Goal: Transaction & Acquisition: Purchase product/service

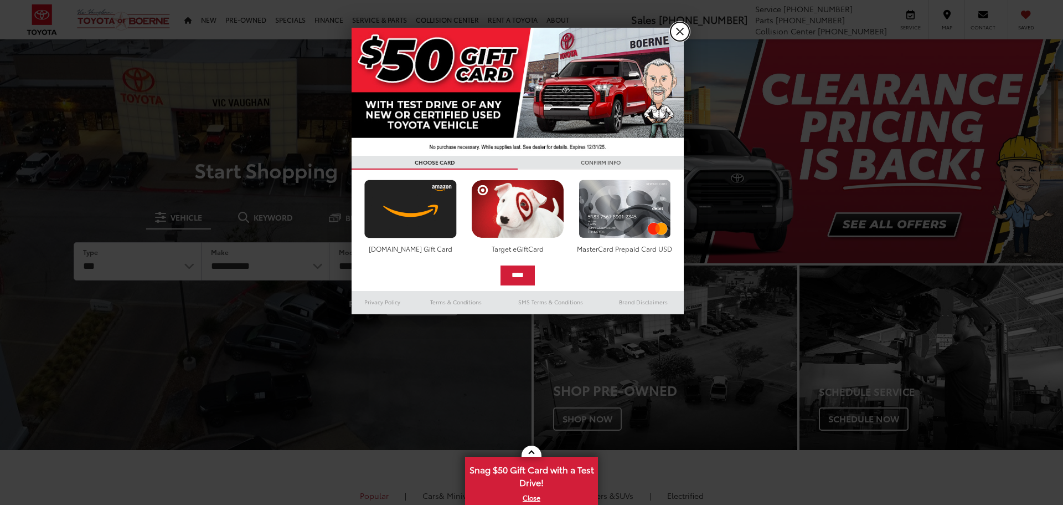
click at [686, 33] on link "X" at bounding box center [680, 31] width 19 height 19
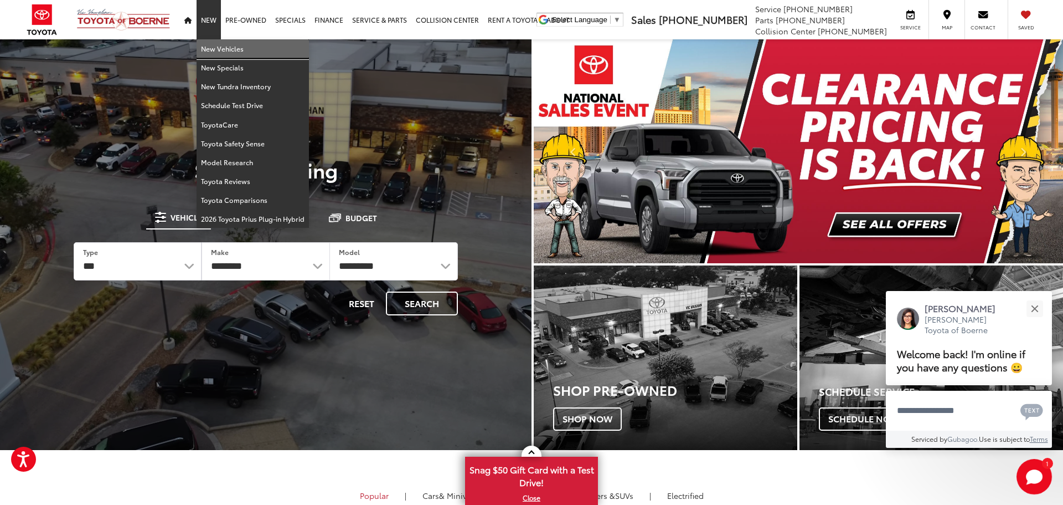
click at [213, 48] on link "New Vehicles" at bounding box center [253, 48] width 112 height 19
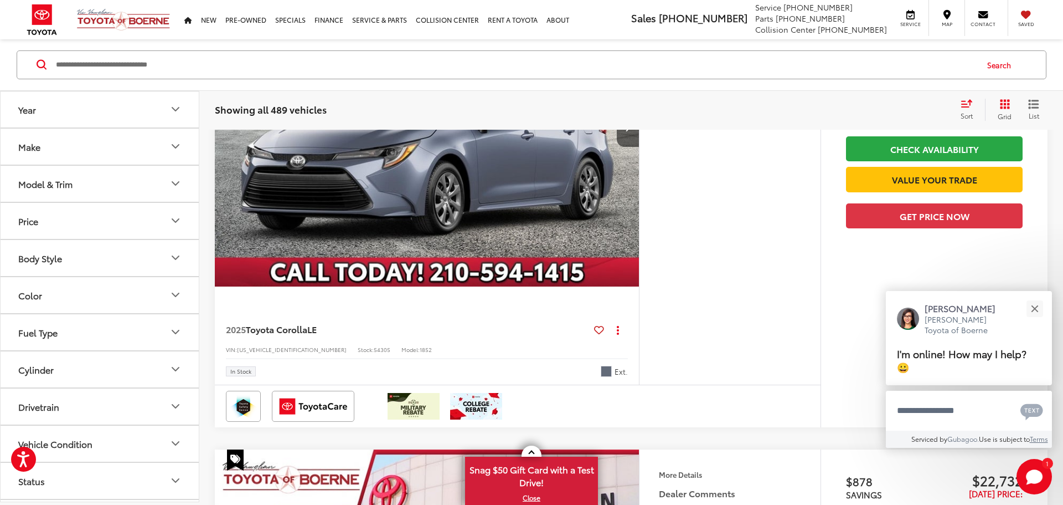
click at [158, 146] on button "Make" at bounding box center [100, 146] width 199 height 36
click at [178, 142] on icon "Make" at bounding box center [175, 146] width 13 height 13
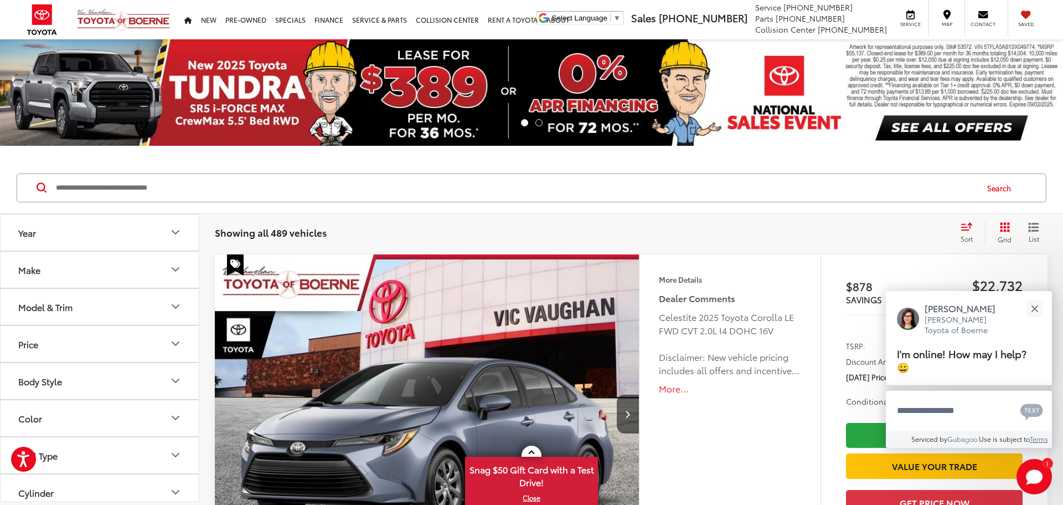
click at [173, 269] on icon "Make" at bounding box center [175, 269] width 7 height 3
click at [173, 269] on icon "Make" at bounding box center [175, 269] width 13 height 13
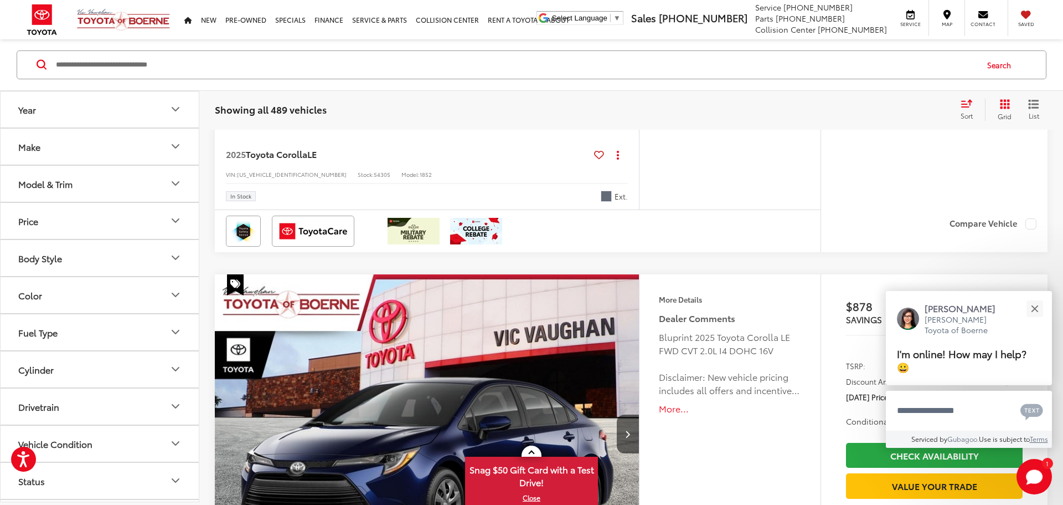
scroll to position [456, 0]
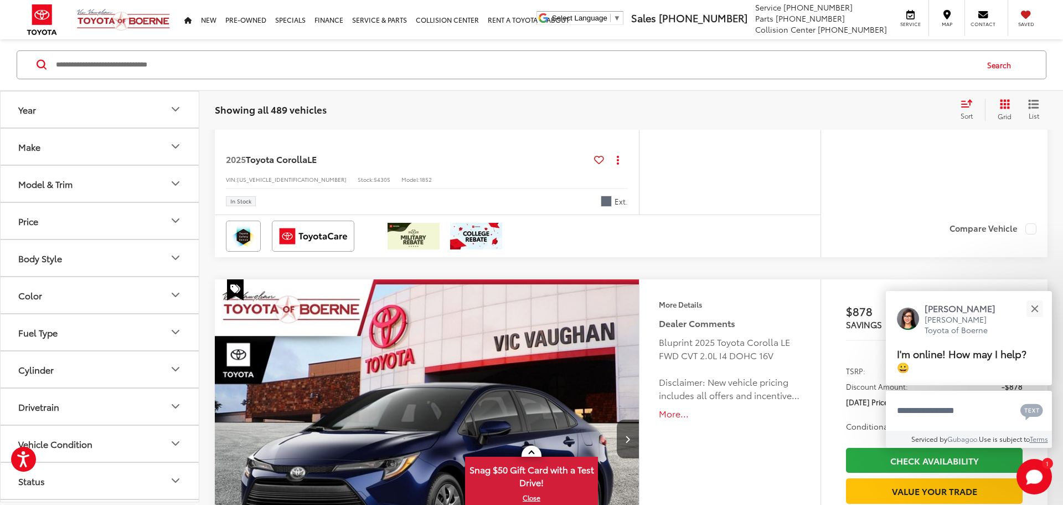
click at [135, 192] on button "Model & Trim" at bounding box center [100, 184] width 199 height 36
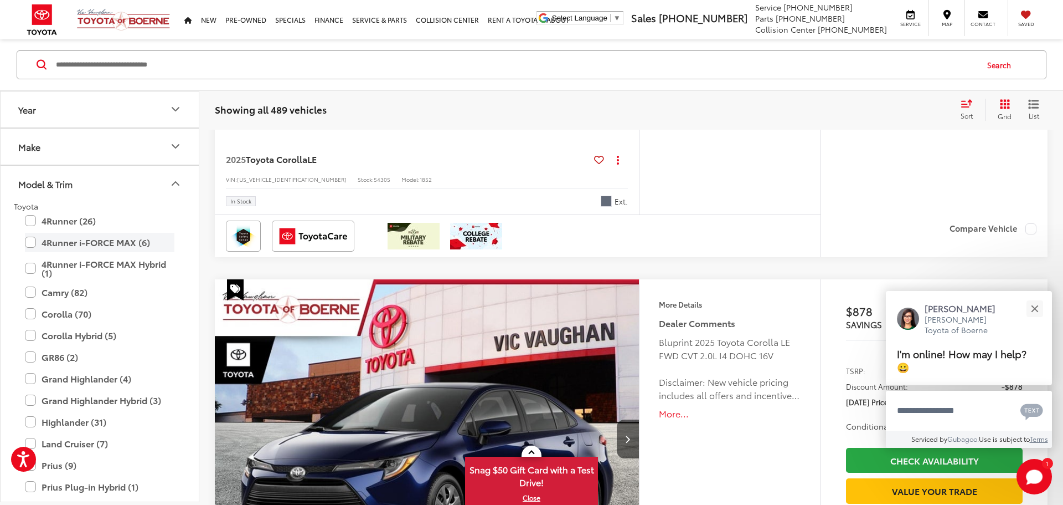
drag, startPoint x: 34, startPoint y: 225, endPoint x: 35, endPoint y: 233, distance: 7.9
click at [34, 226] on label "4Runner (26)" at bounding box center [100, 220] width 150 height 19
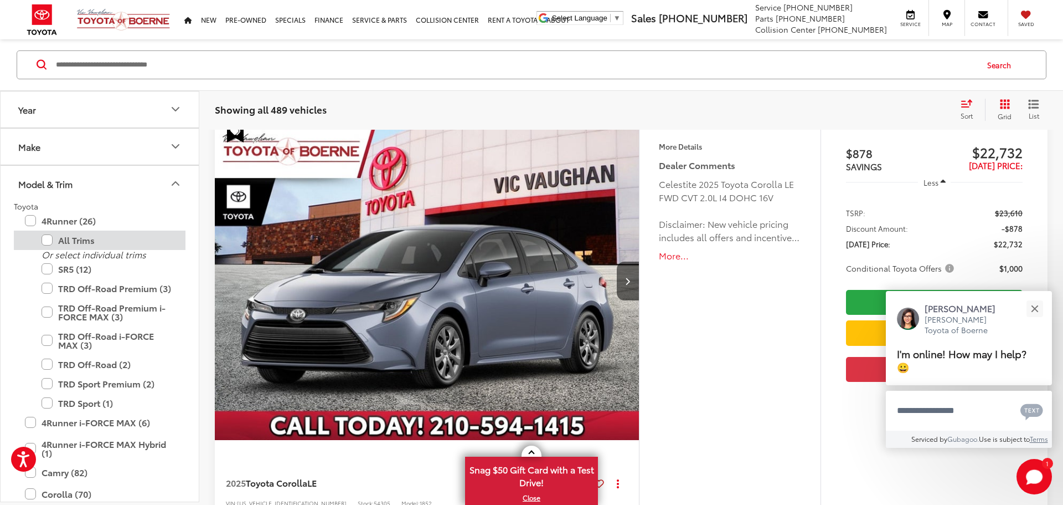
scroll to position [123, 0]
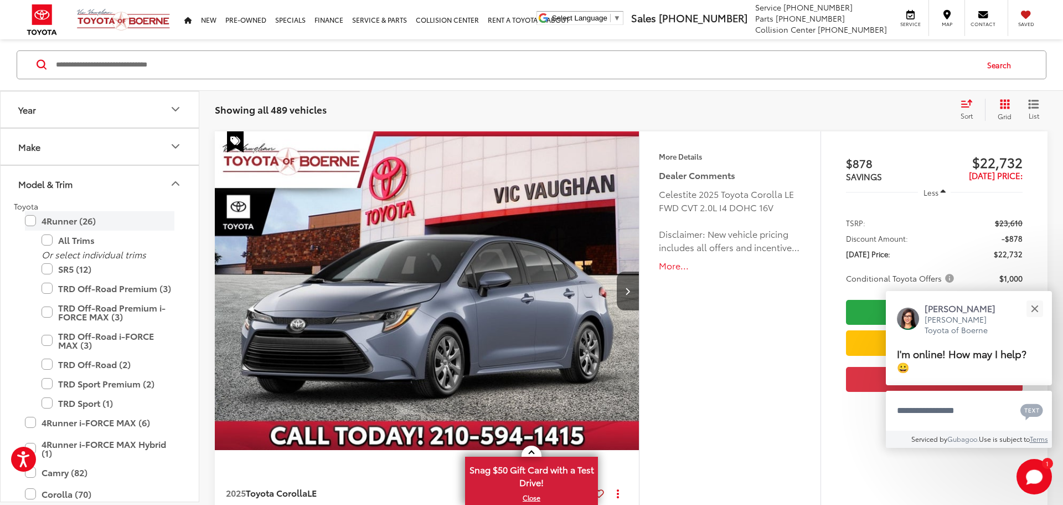
click at [28, 223] on label "4Runner (26)" at bounding box center [100, 220] width 150 height 19
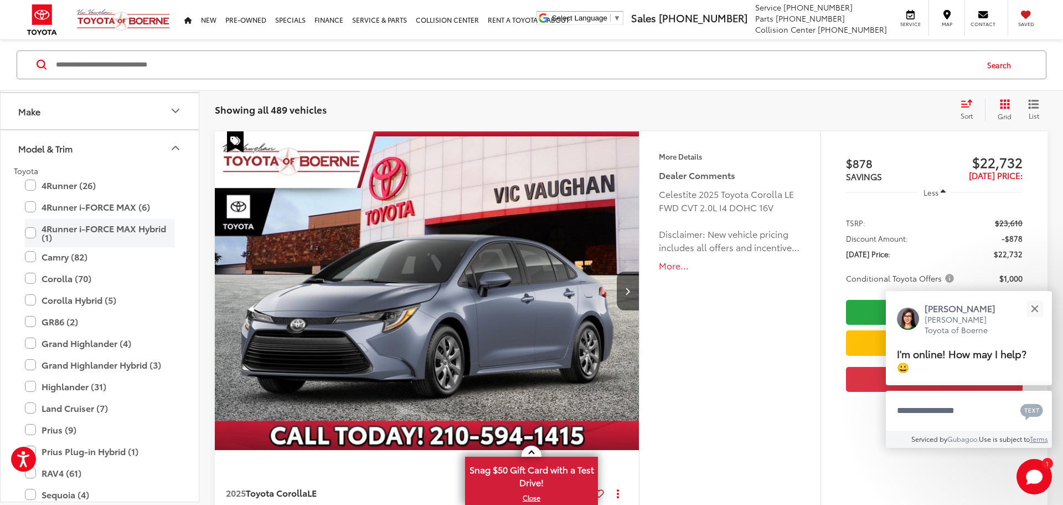
scroll to position [40, 0]
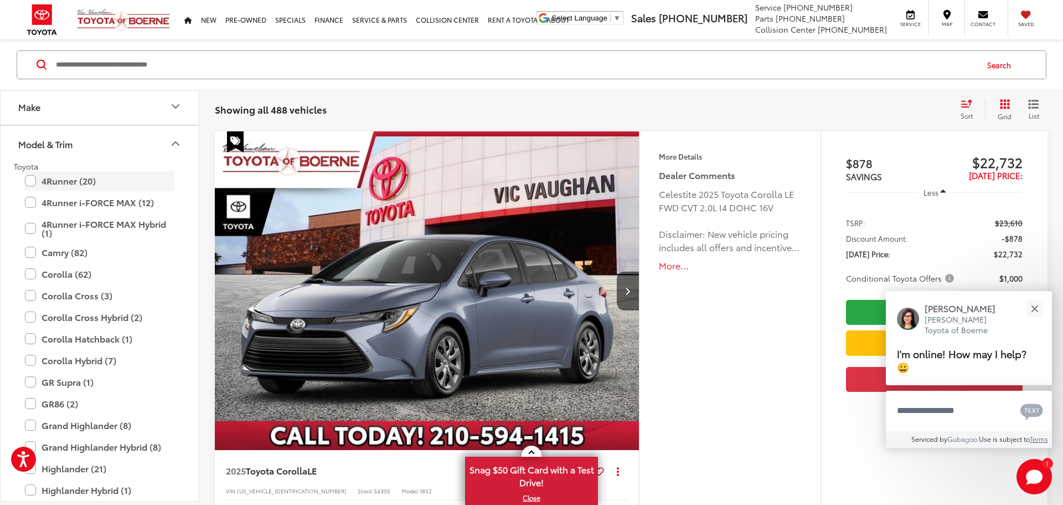
click at [29, 184] on label "4Runner (20)" at bounding box center [100, 180] width 150 height 19
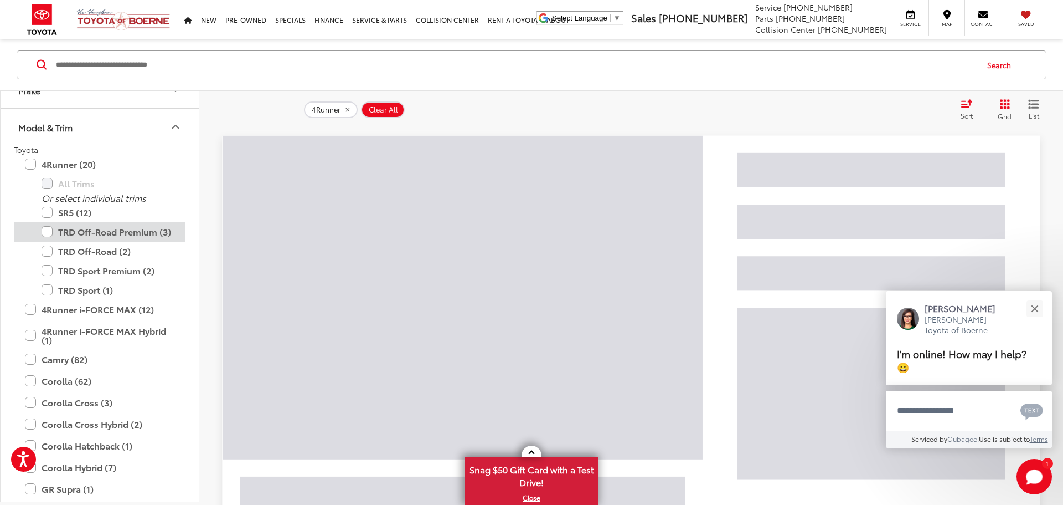
scroll to position [48, 0]
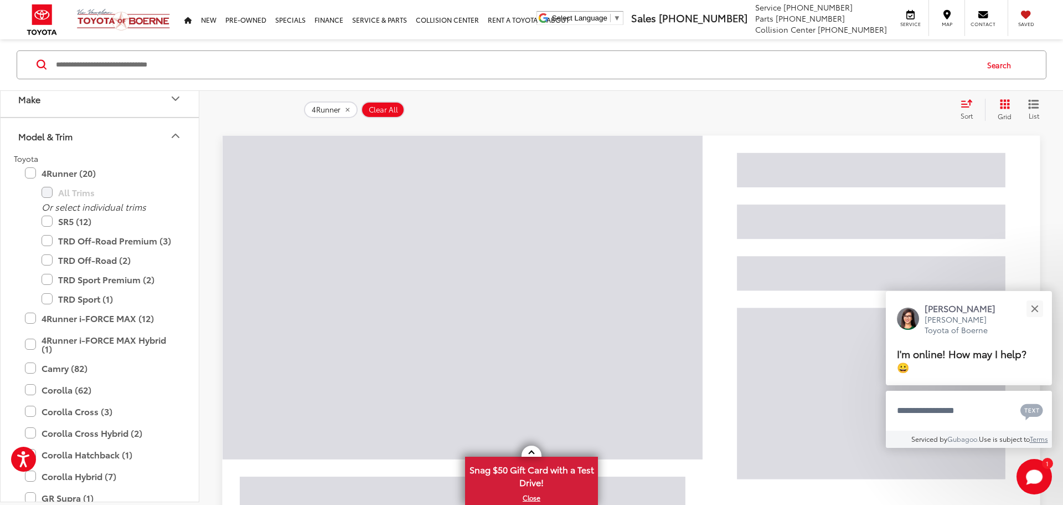
click at [173, 132] on icon "Model & Trim" at bounding box center [175, 136] width 13 height 13
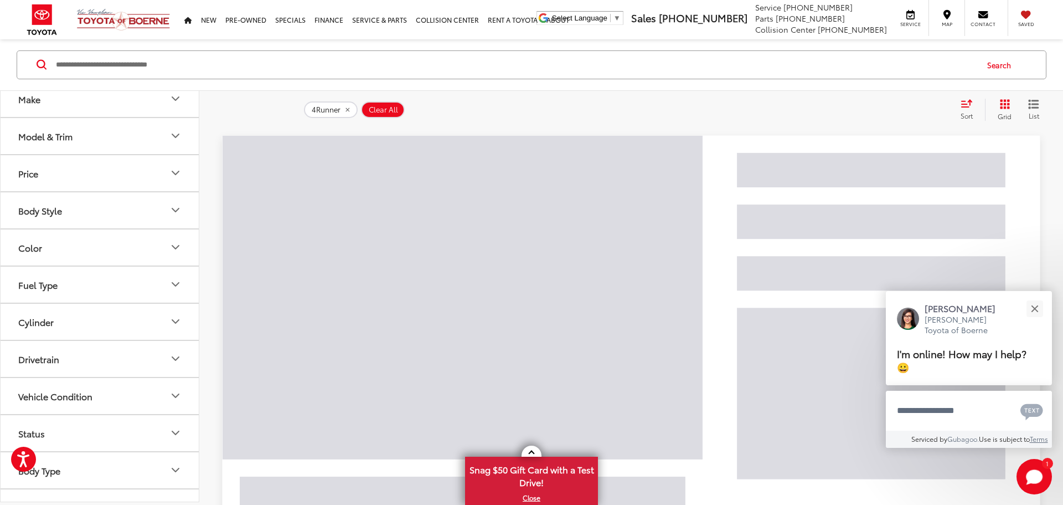
click at [166, 141] on button "Model & Trim" at bounding box center [100, 136] width 199 height 36
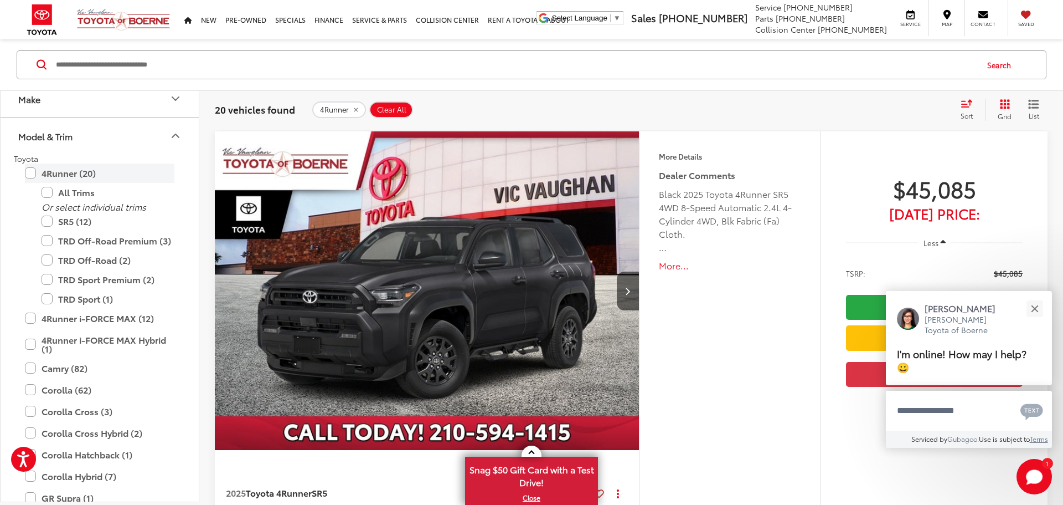
click at [28, 172] on label "4Runner (20)" at bounding box center [100, 172] width 150 height 19
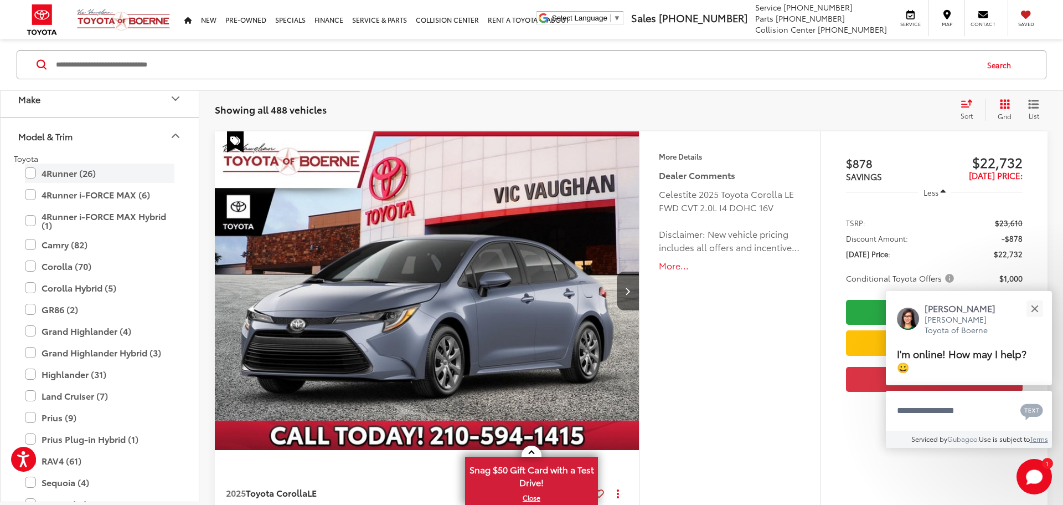
click at [28, 172] on label "4Runner (26)" at bounding box center [100, 172] width 150 height 19
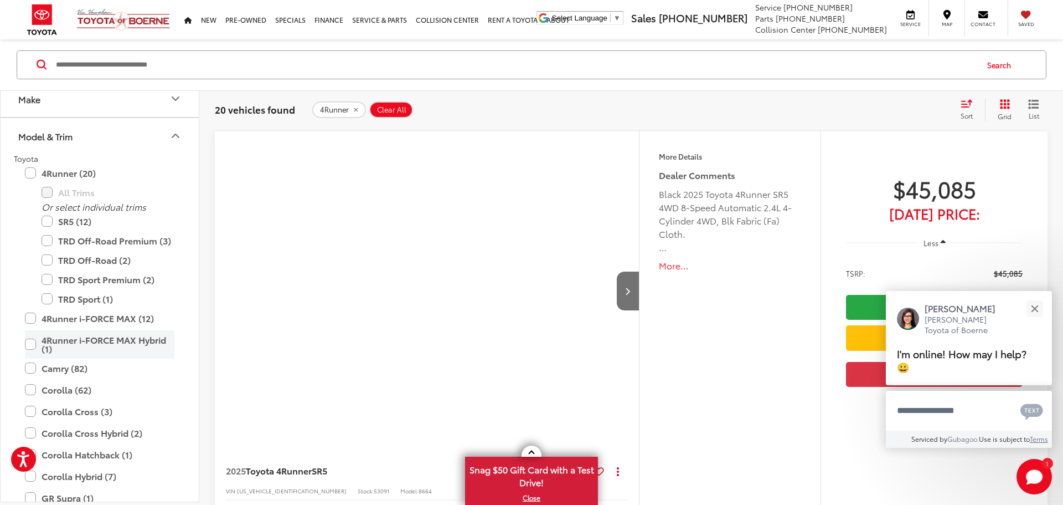
drag, startPoint x: 31, startPoint y: 319, endPoint x: 43, endPoint y: 353, distance: 35.7
click at [31, 318] on label "4Runner i-FORCE MAX (12)" at bounding box center [100, 317] width 150 height 19
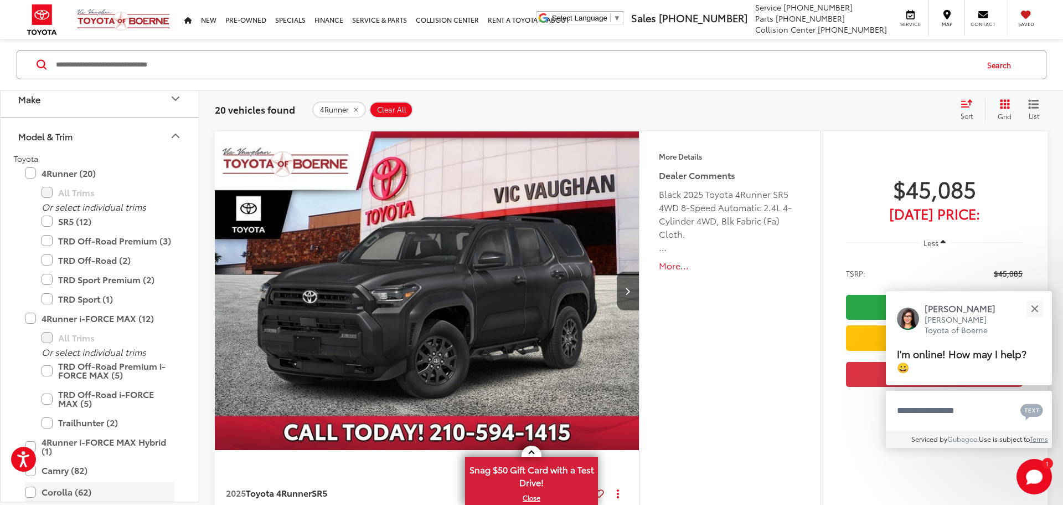
scroll to position [188, 0]
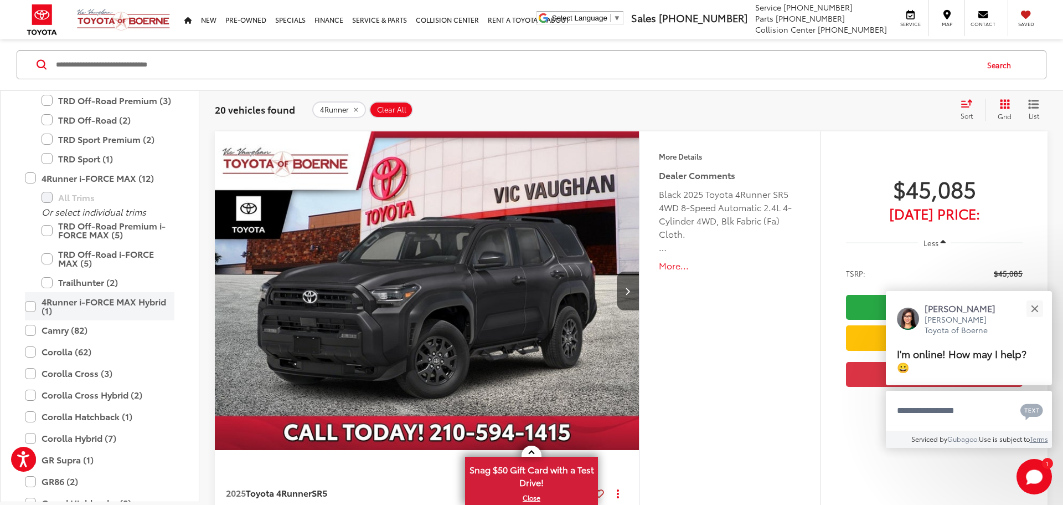
click at [30, 310] on label "4Runner i-FORCE MAX Hybrid (1)" at bounding box center [100, 306] width 150 height 28
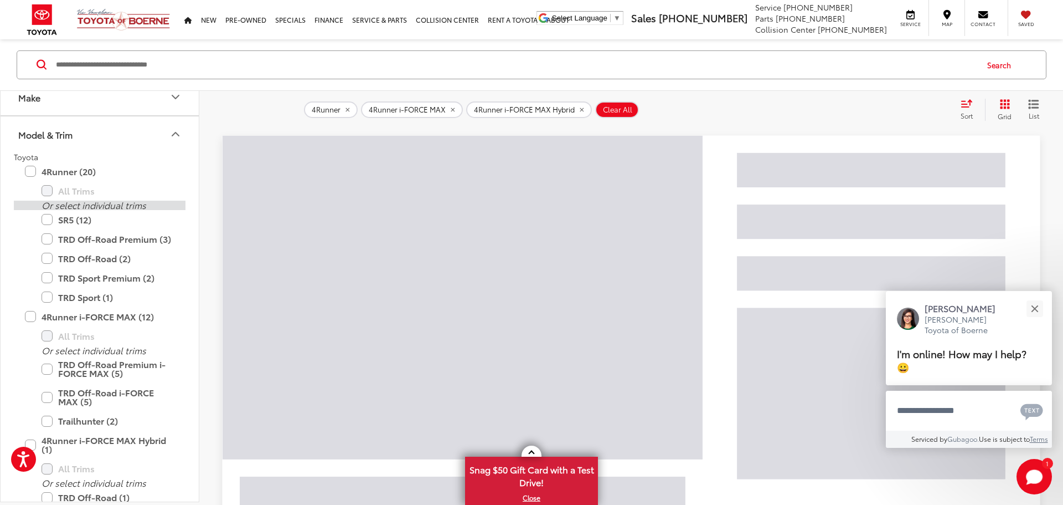
scroll to position [7, 0]
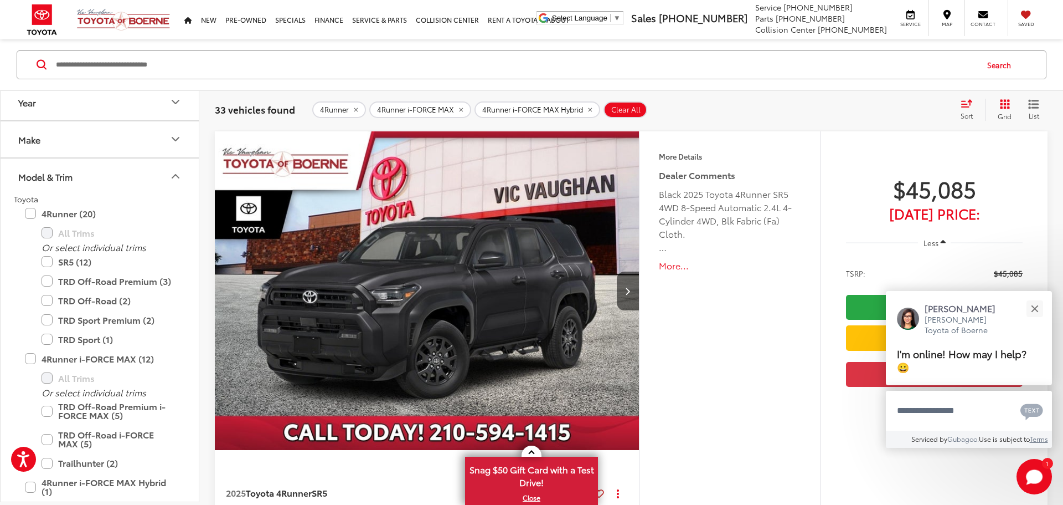
click at [181, 182] on icon "Model & Trim" at bounding box center [175, 176] width 13 height 13
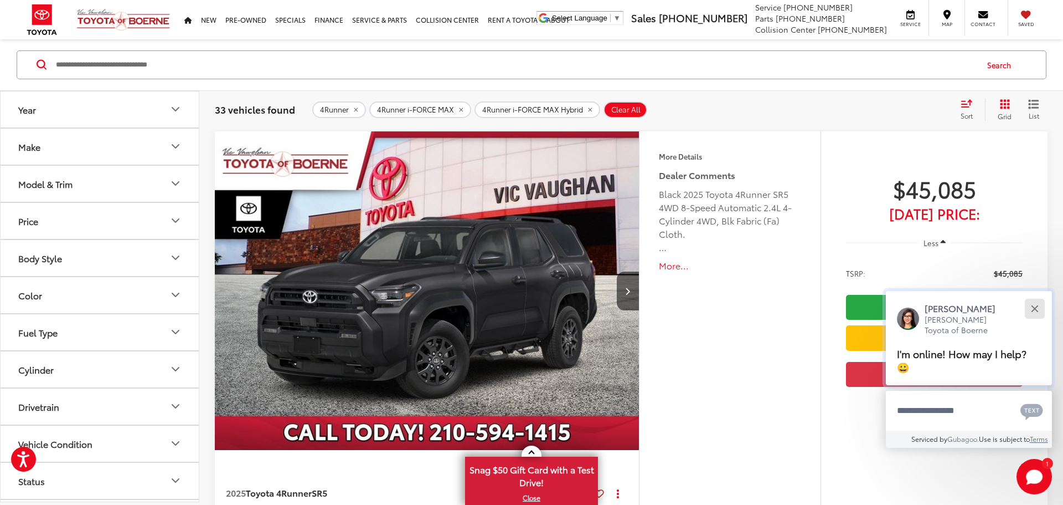
click at [1036, 305] on button "Close" at bounding box center [1035, 308] width 24 height 24
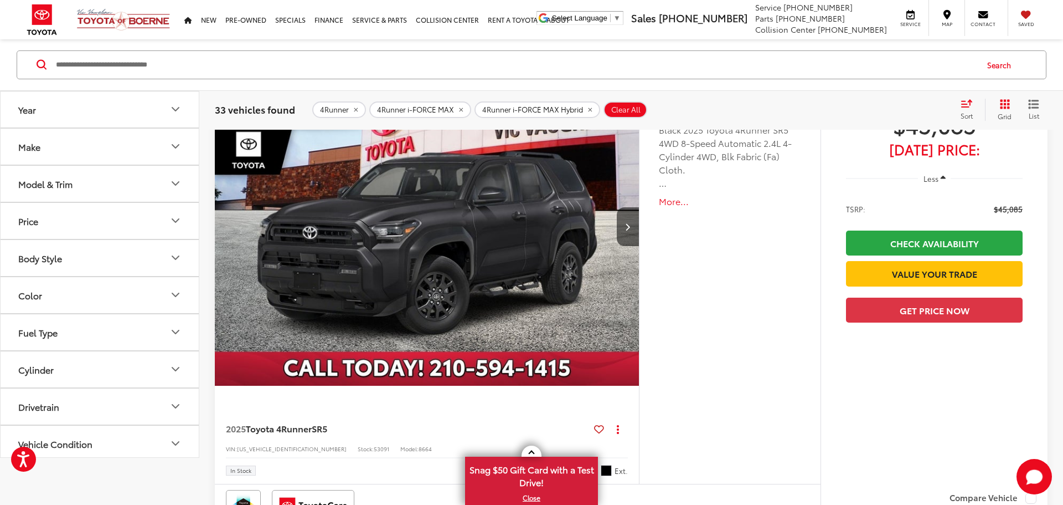
scroll to position [69, 0]
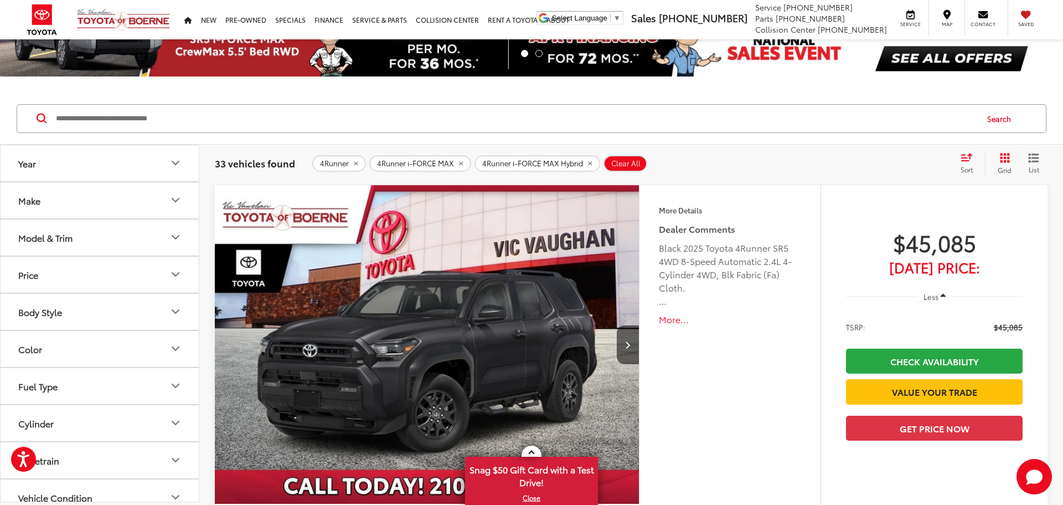
click at [979, 162] on div "Sort" at bounding box center [970, 163] width 30 height 22
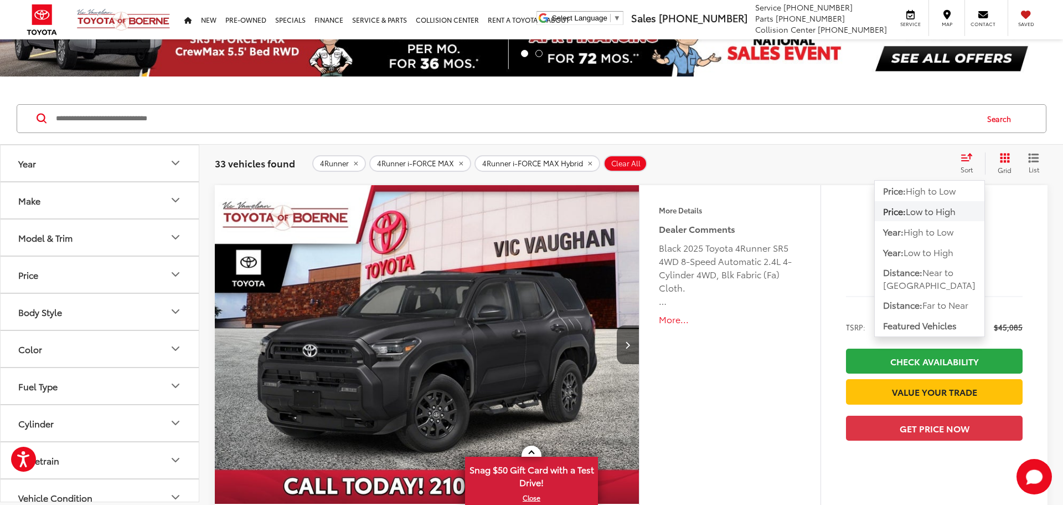
click at [949, 215] on span "Low to High" at bounding box center [931, 210] width 50 height 13
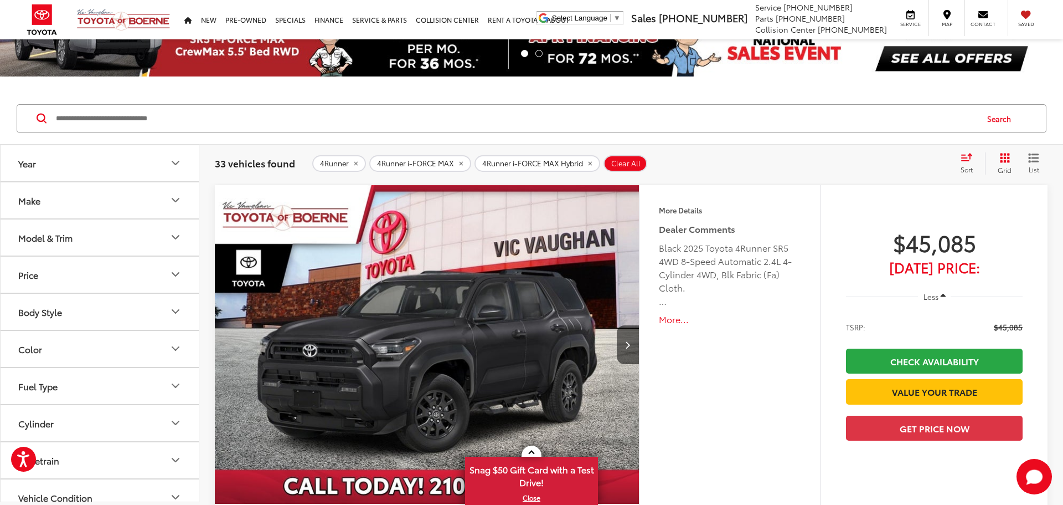
click at [973, 171] on span "Sort" at bounding box center [967, 168] width 12 height 9
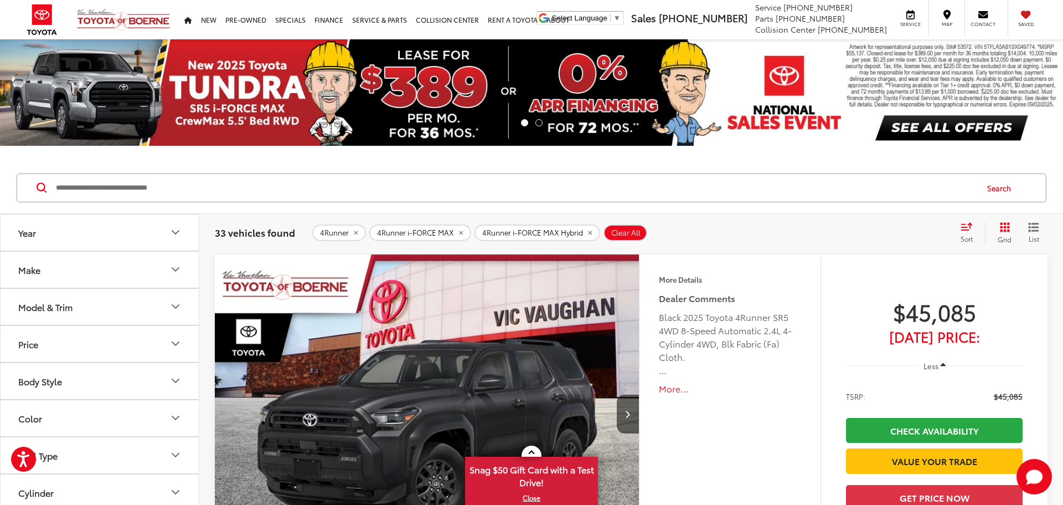
scroll to position [128, 0]
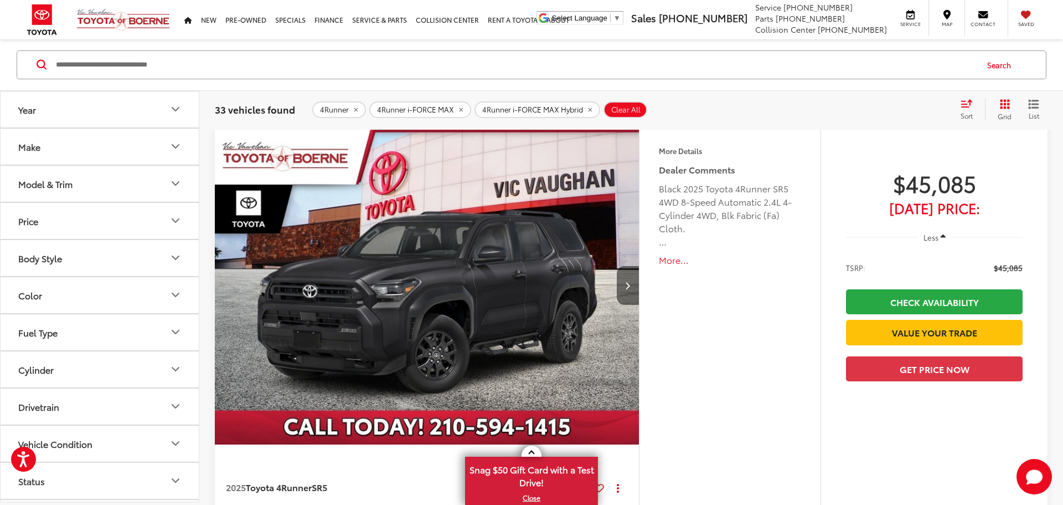
click at [633, 282] on button "Next image" at bounding box center [628, 285] width 22 height 39
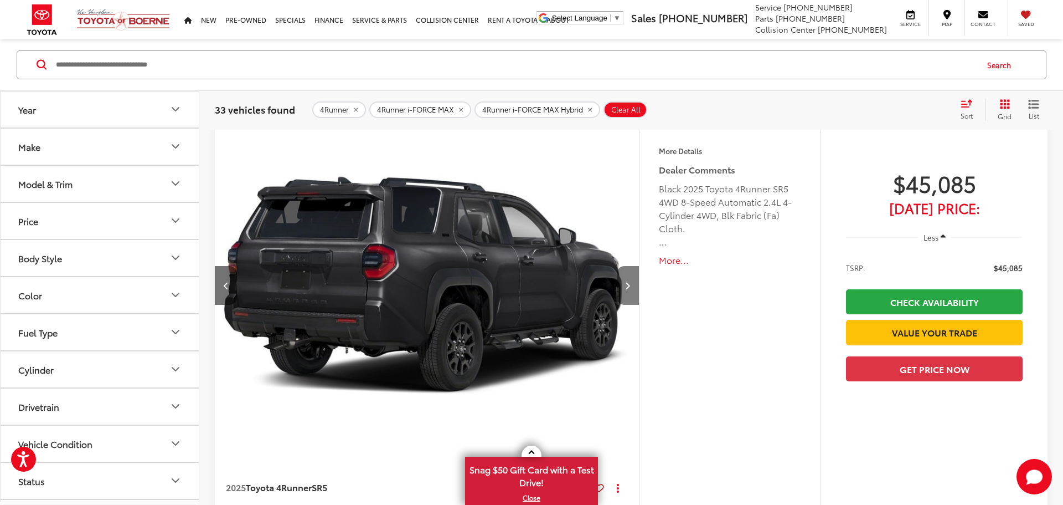
click at [635, 279] on button "Next image" at bounding box center [628, 285] width 22 height 39
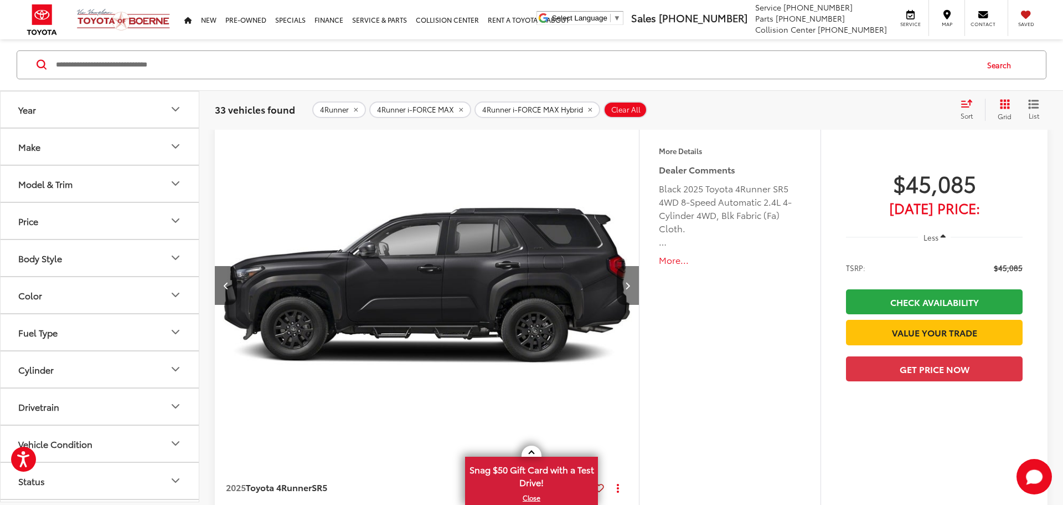
click at [635, 279] on button "Next image" at bounding box center [628, 285] width 22 height 39
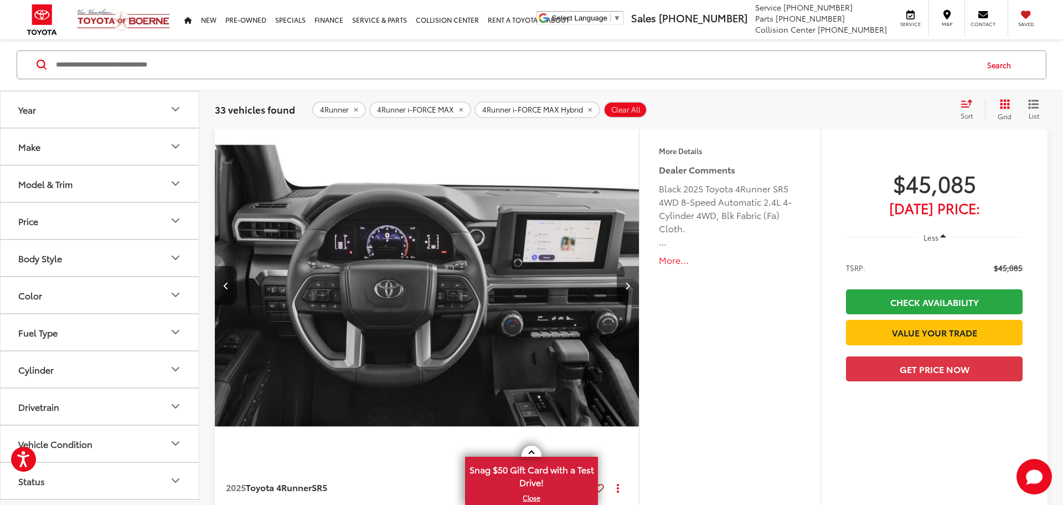
scroll to position [0, 1278]
click at [635, 279] on button "Next image" at bounding box center [628, 285] width 22 height 39
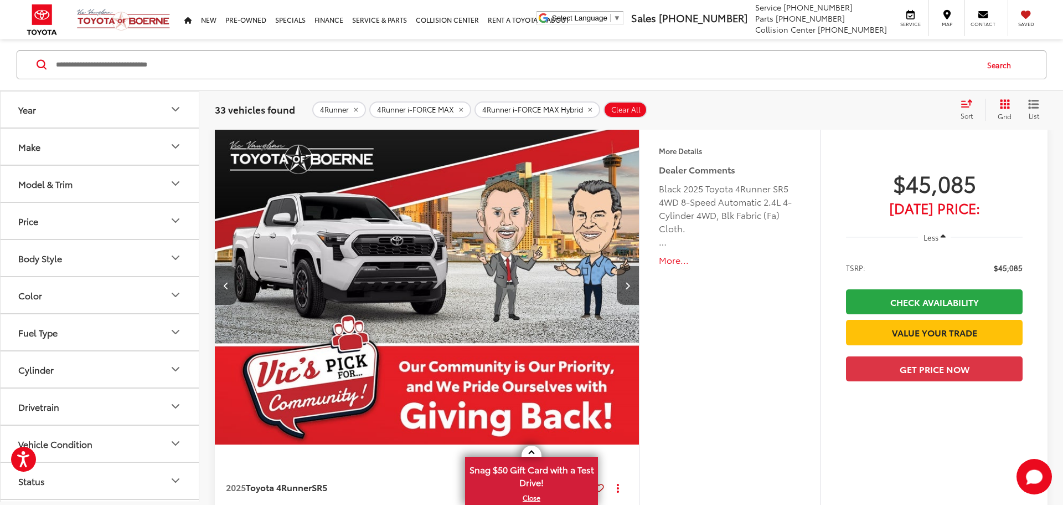
scroll to position [0, 1703]
click at [224, 283] on icon "Previous image" at bounding box center [226, 285] width 5 height 8
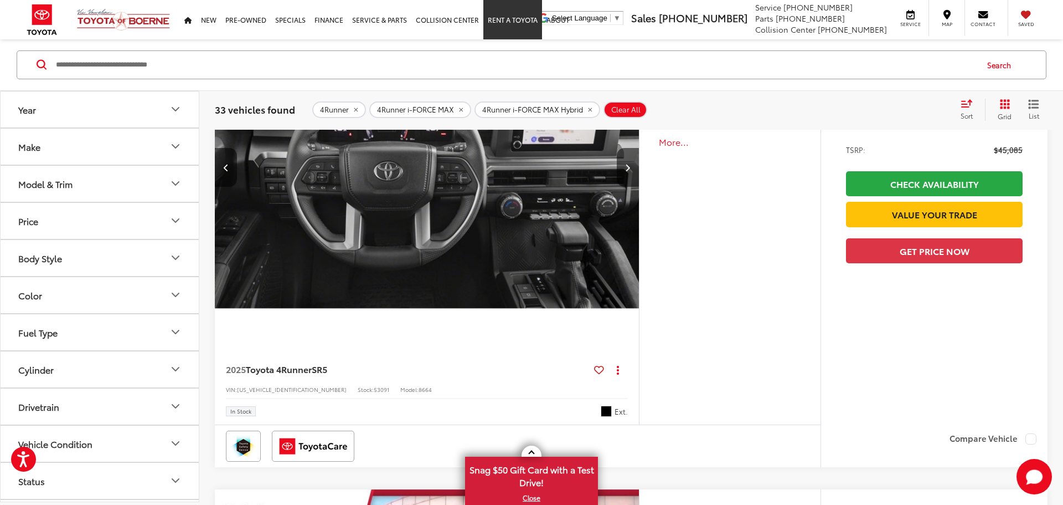
scroll to position [245, 0]
